Goal: Task Accomplishment & Management: Use online tool/utility

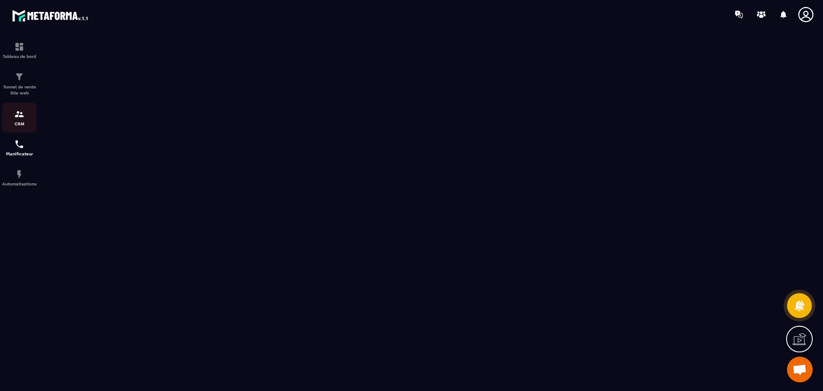
click at [26, 124] on p "CRM" at bounding box center [19, 123] width 34 height 5
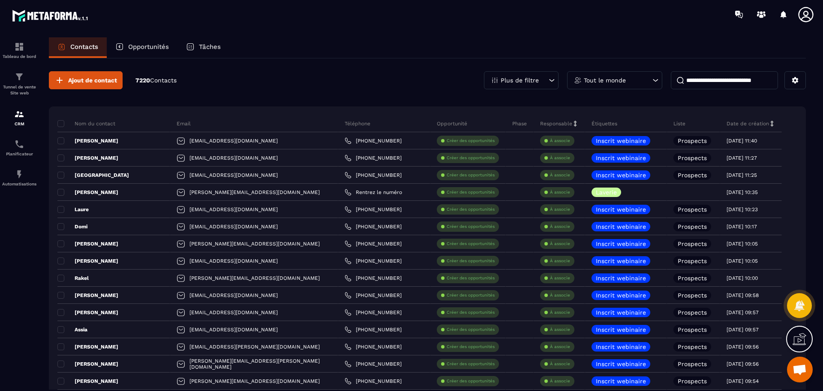
click at [650, 82] on div "Tout le monde" at bounding box center [614, 80] width 95 height 18
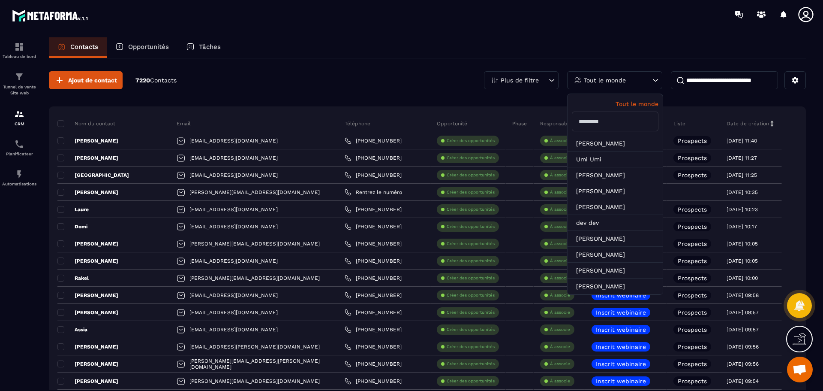
click at [613, 126] on input "text" at bounding box center [615, 122] width 87 height 20
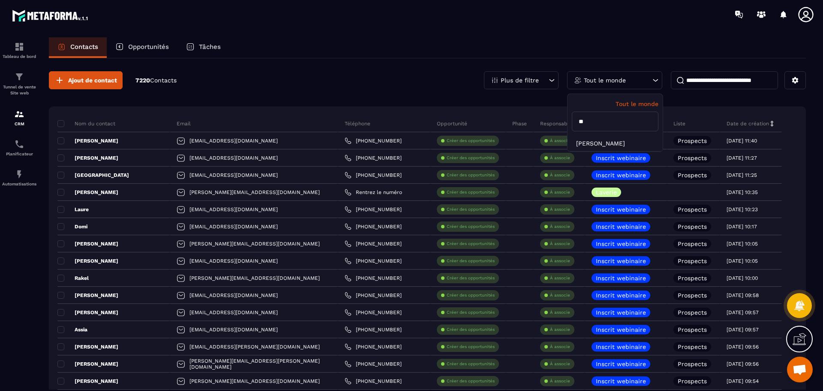
type input "*"
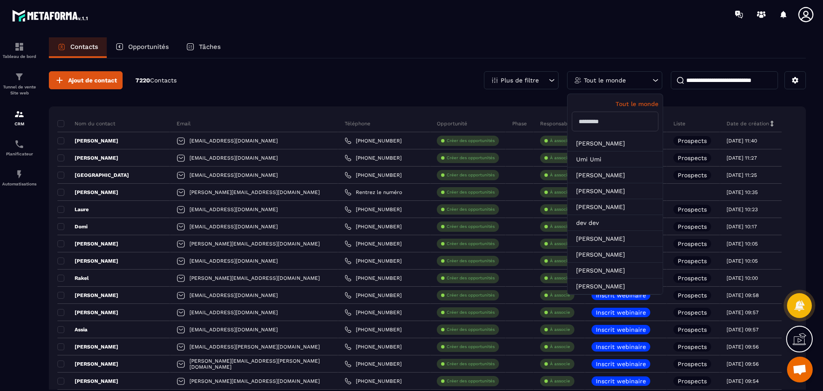
click at [426, 84] on div "Ajout de contact 7220 Contacts Plus de filtre Tout le monde Tout le monde Lara …" at bounding box center [427, 80] width 757 height 18
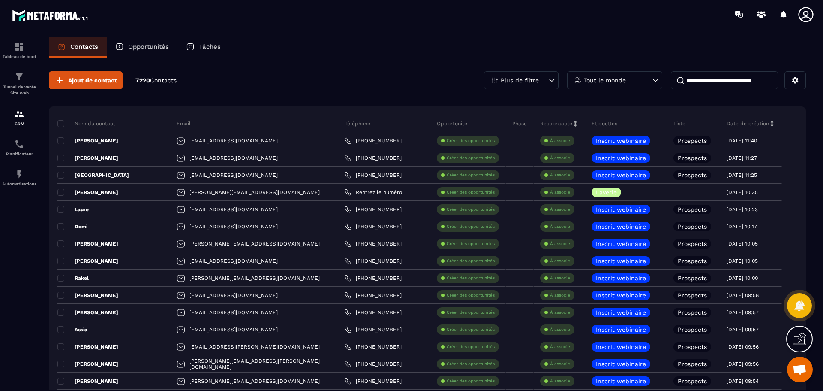
click at [611, 81] on p "Tout le monde" at bounding box center [605, 80] width 42 height 6
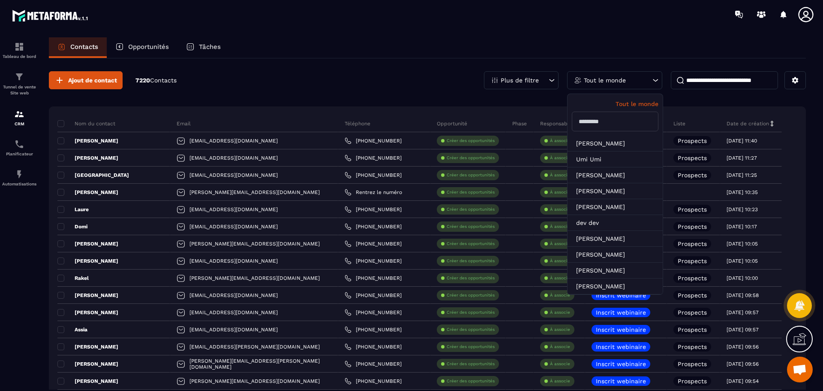
click at [366, 79] on div "Ajout de contact 7220 Contacts Plus de filtre Tout le monde Tout le monde Lara …" at bounding box center [427, 80] width 757 height 18
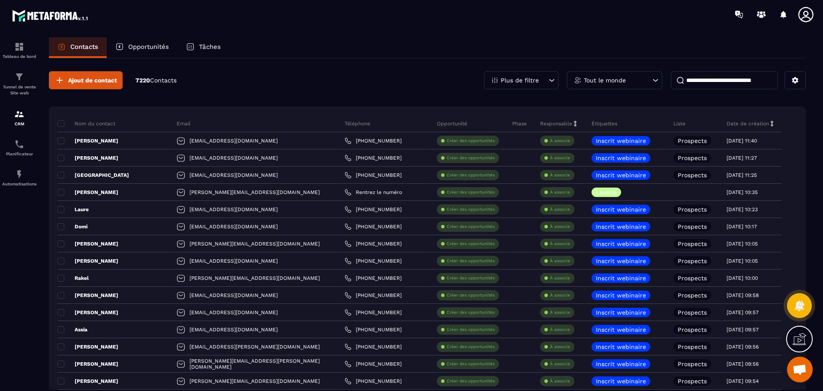
click at [214, 42] on div "Tâches" at bounding box center [204, 47] width 52 height 21
